Goal: Information Seeking & Learning: Find specific page/section

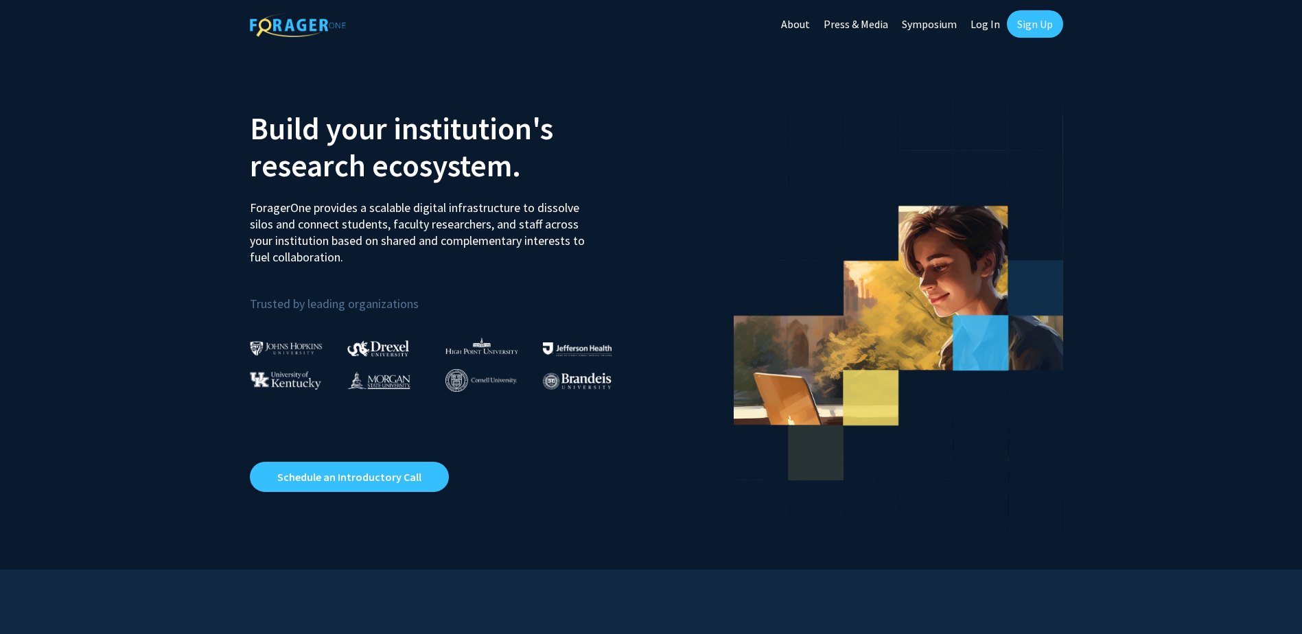
click at [973, 19] on link "Log In" at bounding box center [985, 24] width 43 height 48
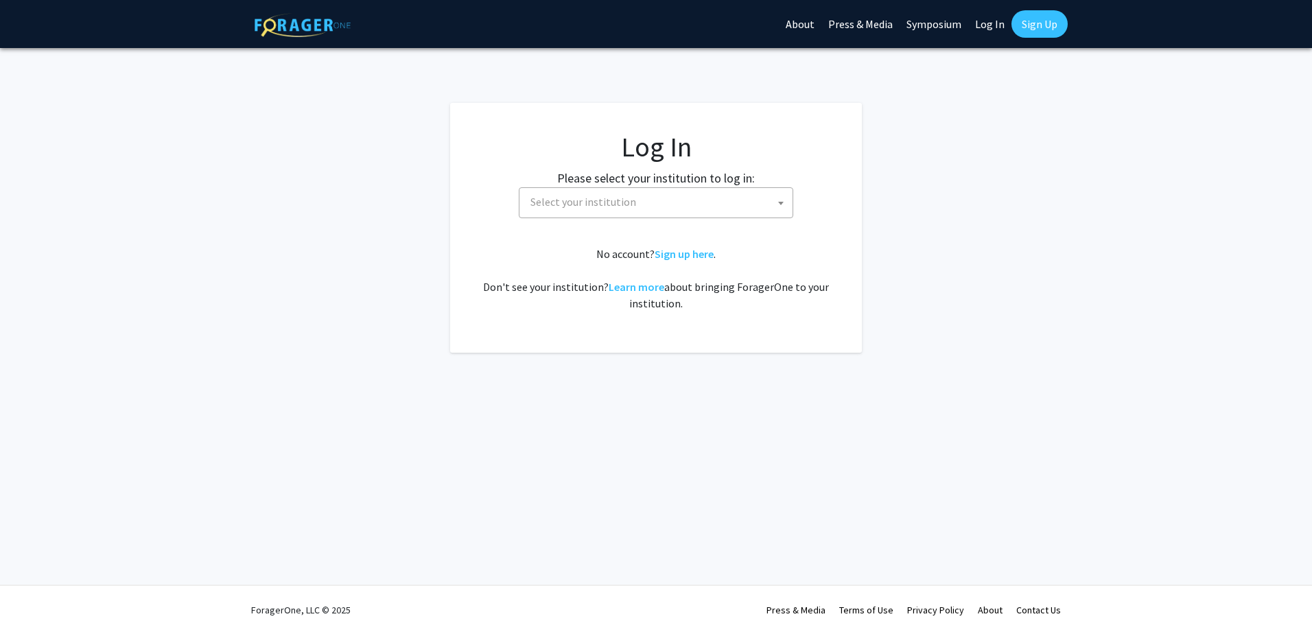
click at [726, 207] on span "Select your institution" at bounding box center [659, 202] width 268 height 28
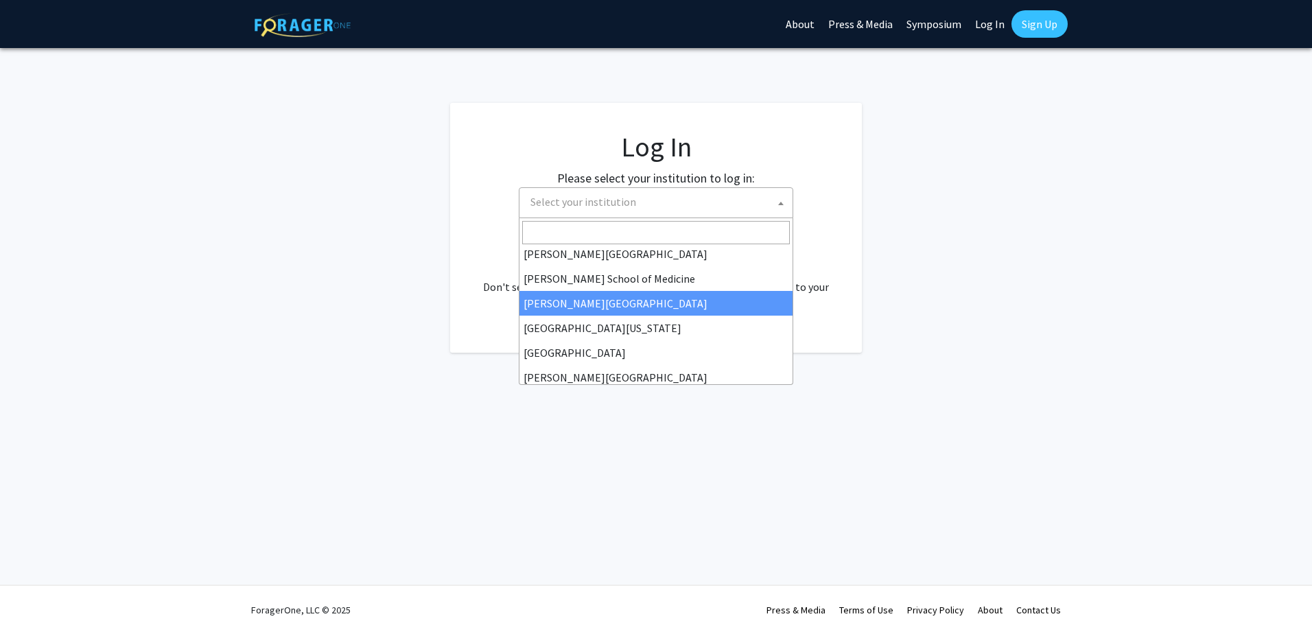
scroll to position [275, 0]
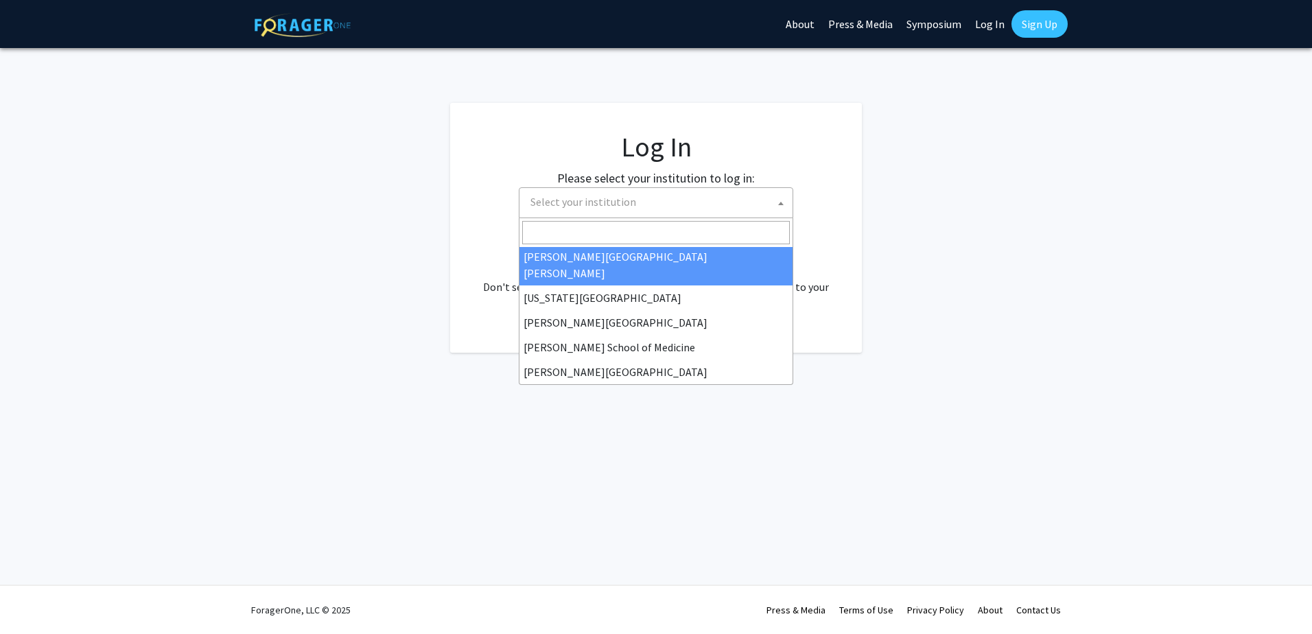
click at [614, 245] on span at bounding box center [656, 232] width 273 height 29
select select "1"
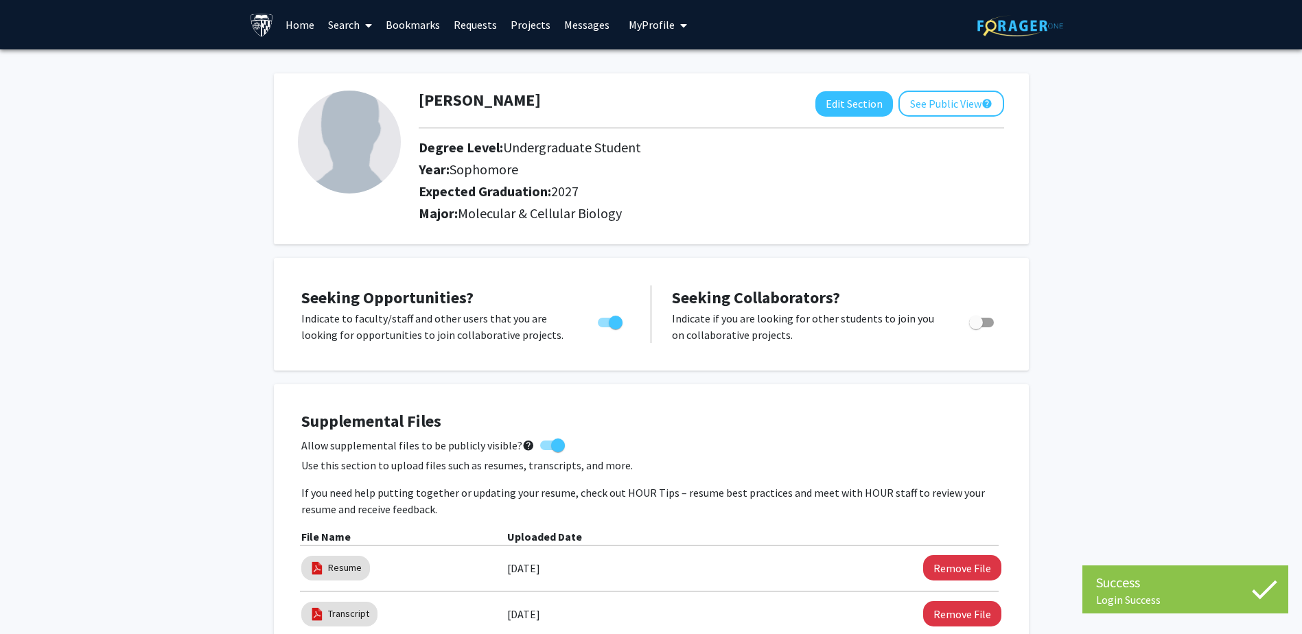
click at [343, 30] on link "Search" at bounding box center [350, 25] width 58 height 48
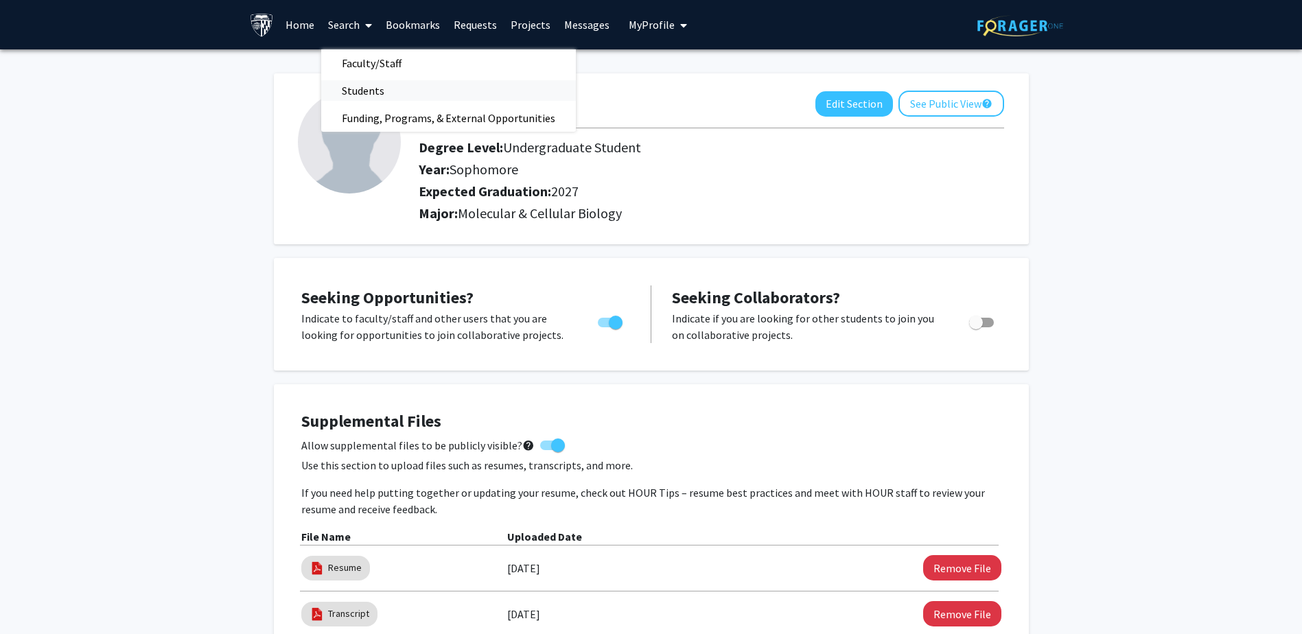
click at [360, 95] on span "Students" at bounding box center [363, 90] width 84 height 27
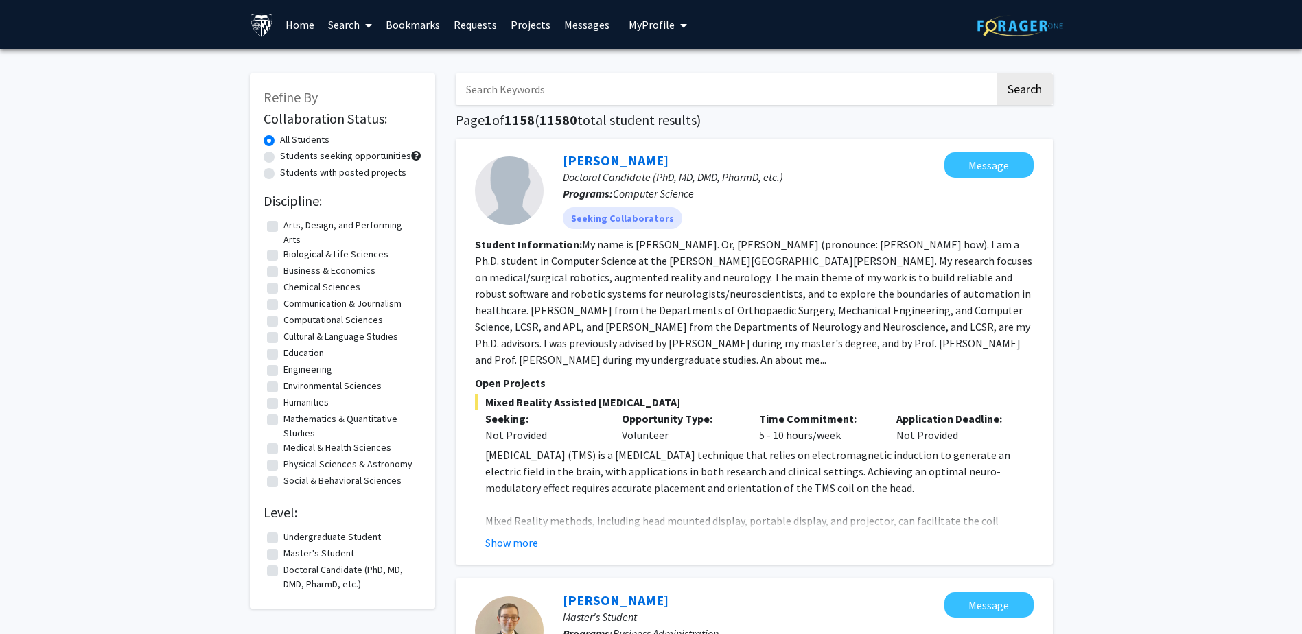
click at [367, 30] on icon at bounding box center [368, 25] width 7 height 11
click at [398, 66] on span "Faculty/Staff" at bounding box center [371, 62] width 101 height 27
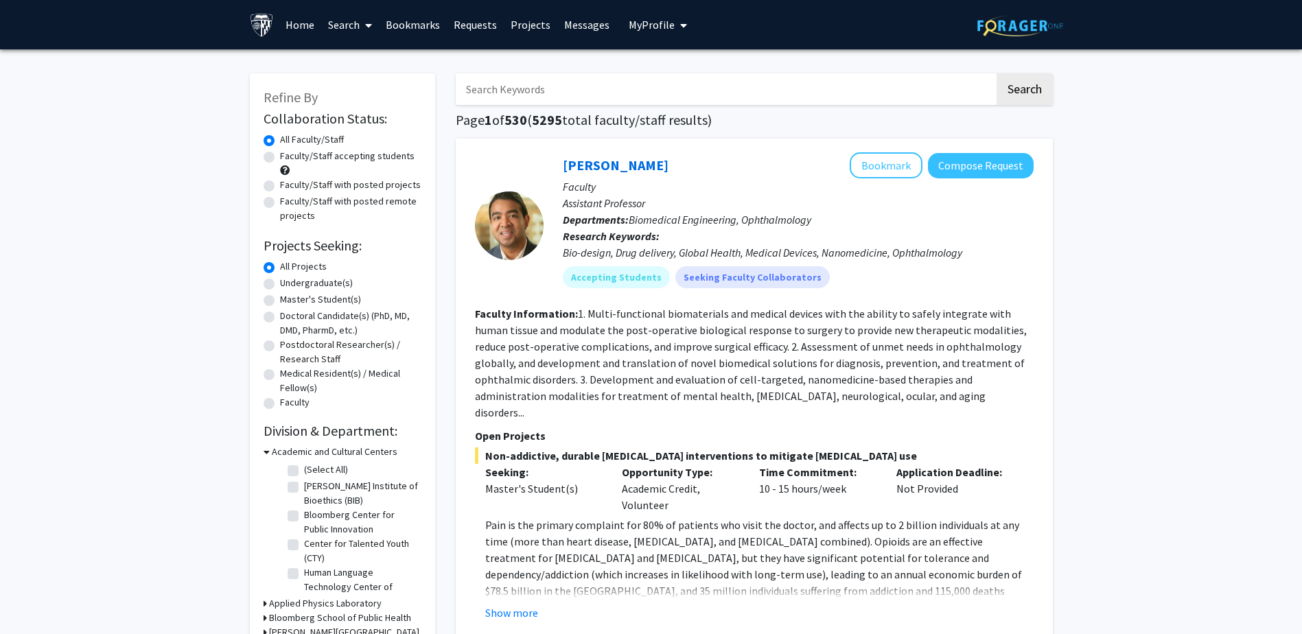
click at [363, 17] on span at bounding box center [366, 25] width 12 height 48
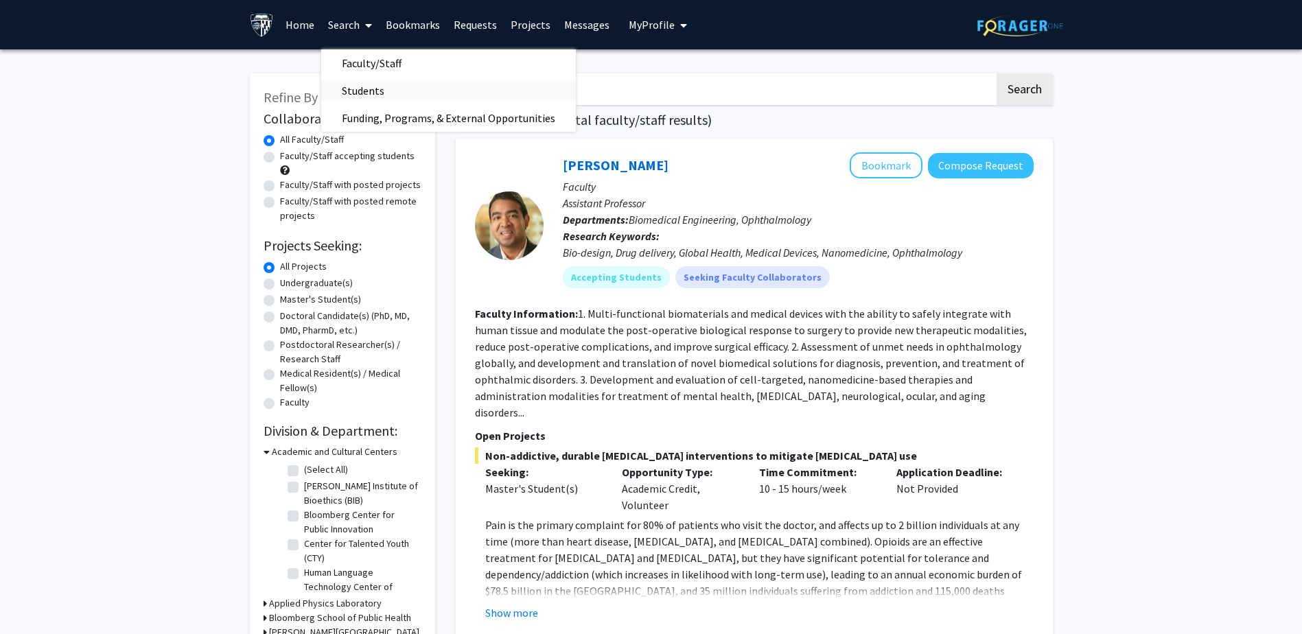
click at [396, 83] on span "Students" at bounding box center [363, 90] width 84 height 27
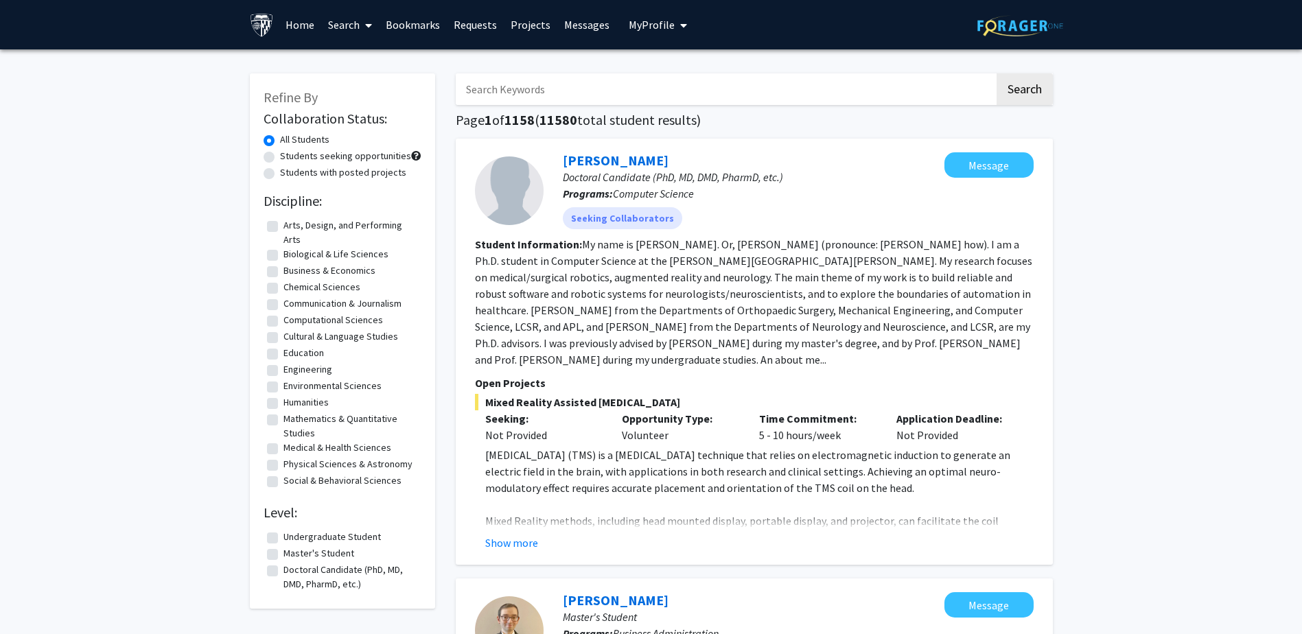
click at [283, 569] on label "Doctoral Candidate (PhD, MD, DMD, PharmD, etc.)" at bounding box center [350, 577] width 135 height 29
click at [283, 569] on input "Doctoral Candidate (PhD, MD, DMD, PharmD, etc.)" at bounding box center [287, 567] width 9 height 9
checkbox input "true"
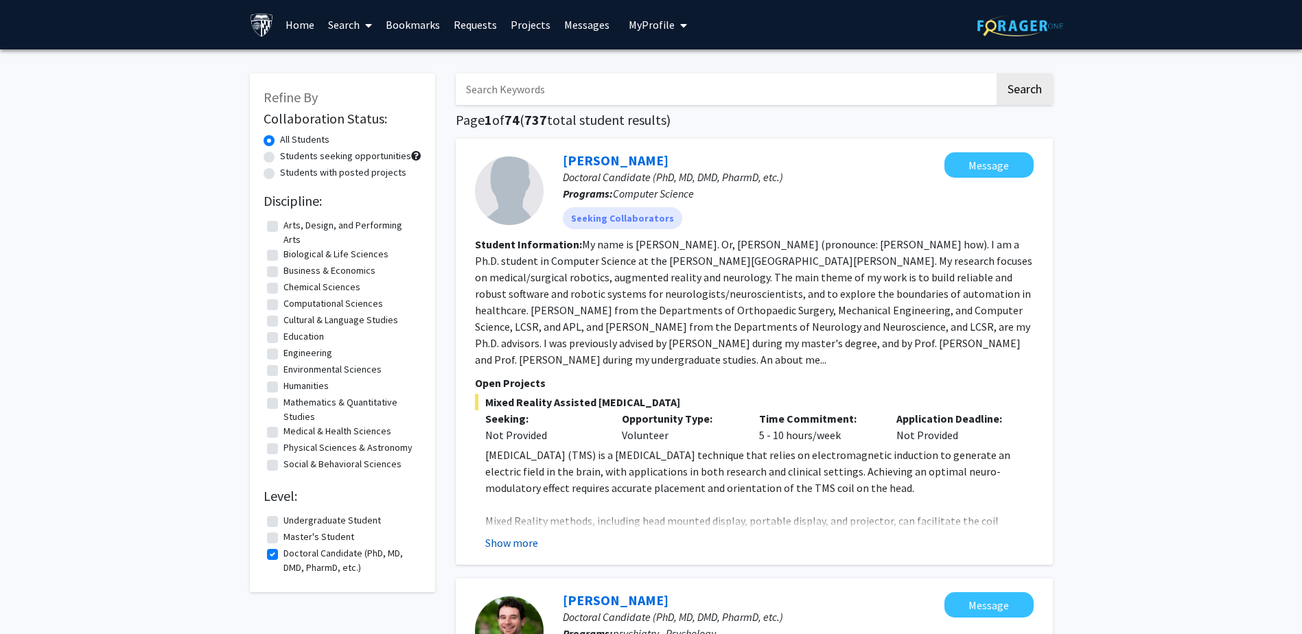
click at [522, 544] on button "Show more" at bounding box center [511, 543] width 53 height 16
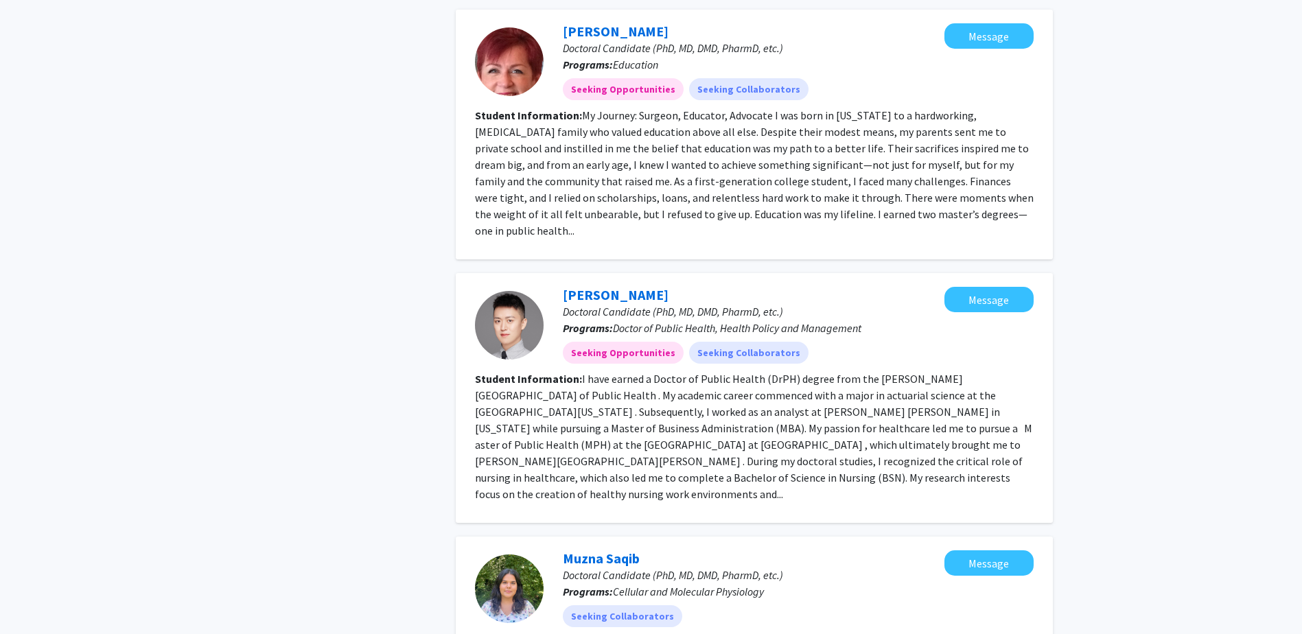
scroll to position [1780, 0]
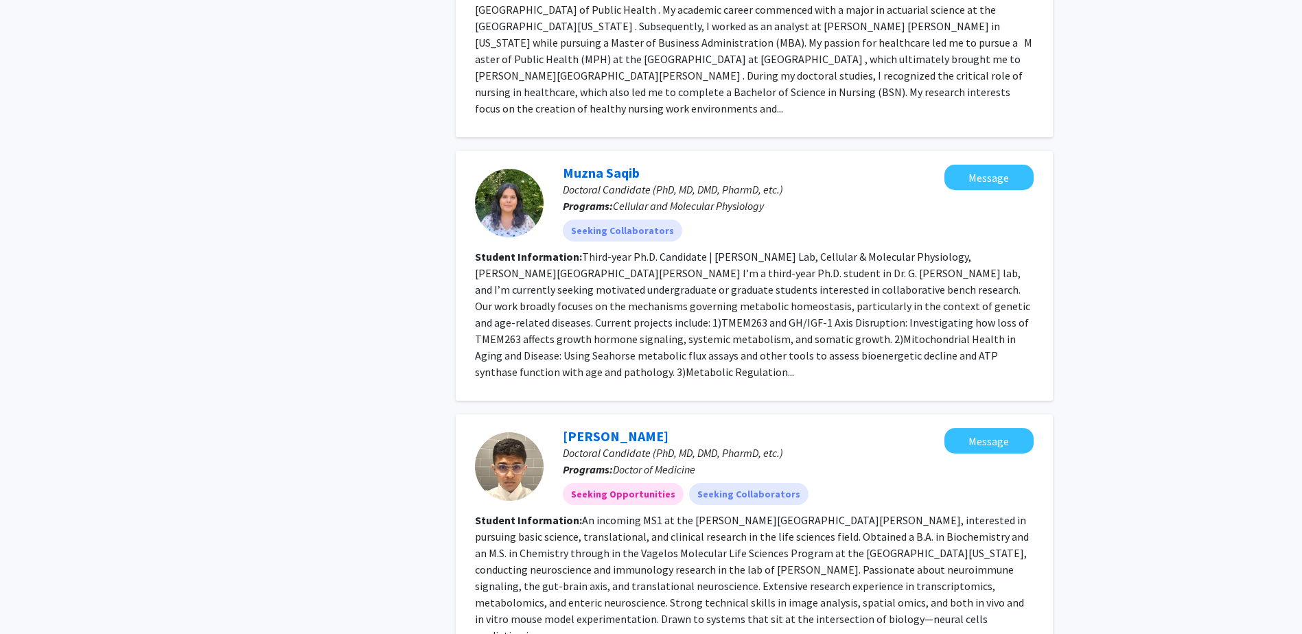
click at [592, 181] on p "Doctoral Candidate (PhD, MD, DMD, PharmD, etc.)" at bounding box center [754, 189] width 382 height 16
click at [591, 164] on link "Muzna Saqib" at bounding box center [601, 172] width 77 height 17
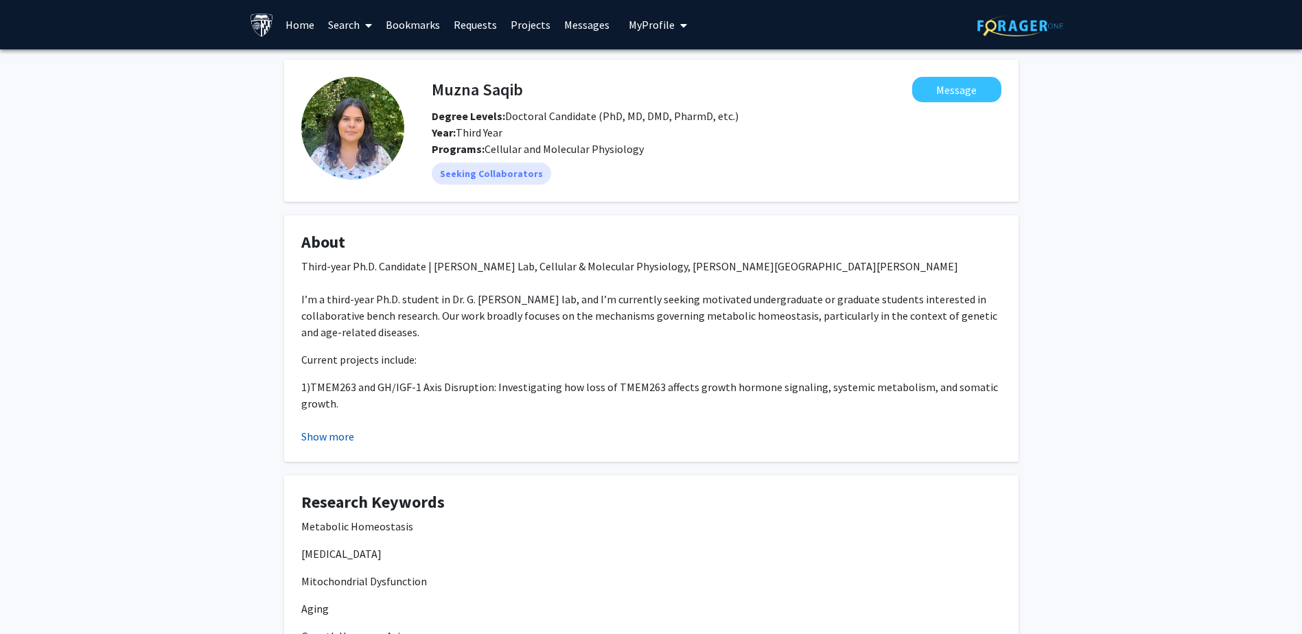
click at [332, 434] on button "Show more" at bounding box center [327, 436] width 53 height 16
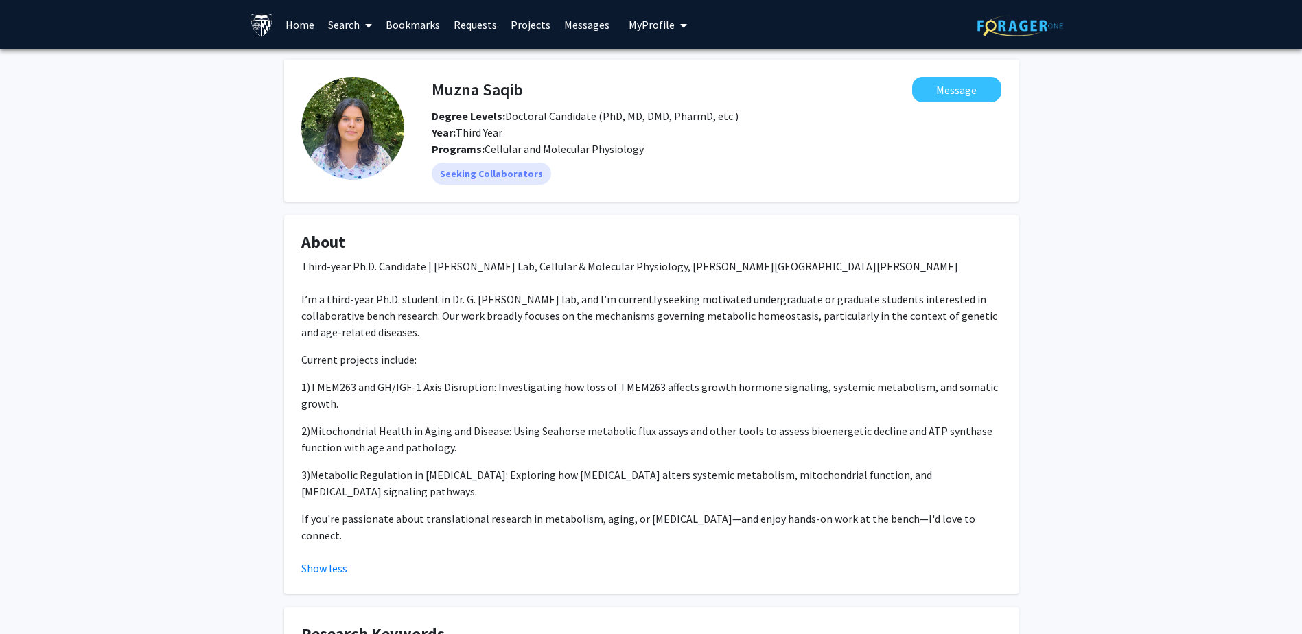
click at [1091, 145] on div "Muzna Saqib Message Degree Levels: Doctoral Candidate (PhD, MD, DMD, PharmD, et…" at bounding box center [651, 576] width 1302 height 1054
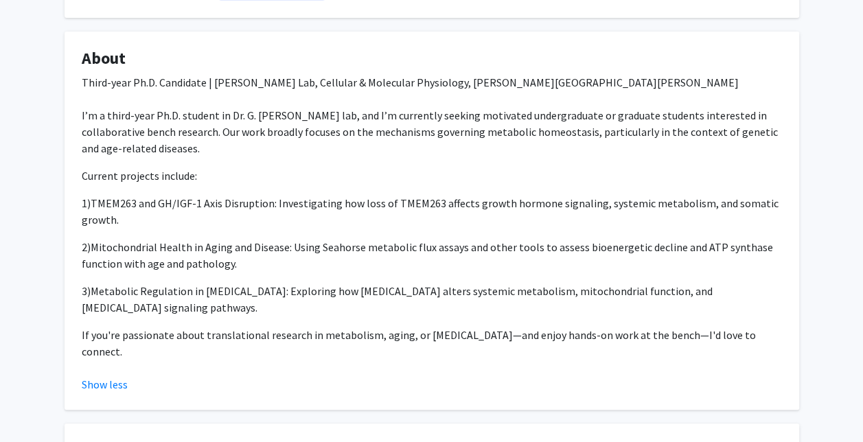
scroll to position [206, 0]
